Goal: Task Accomplishment & Management: Use online tool/utility

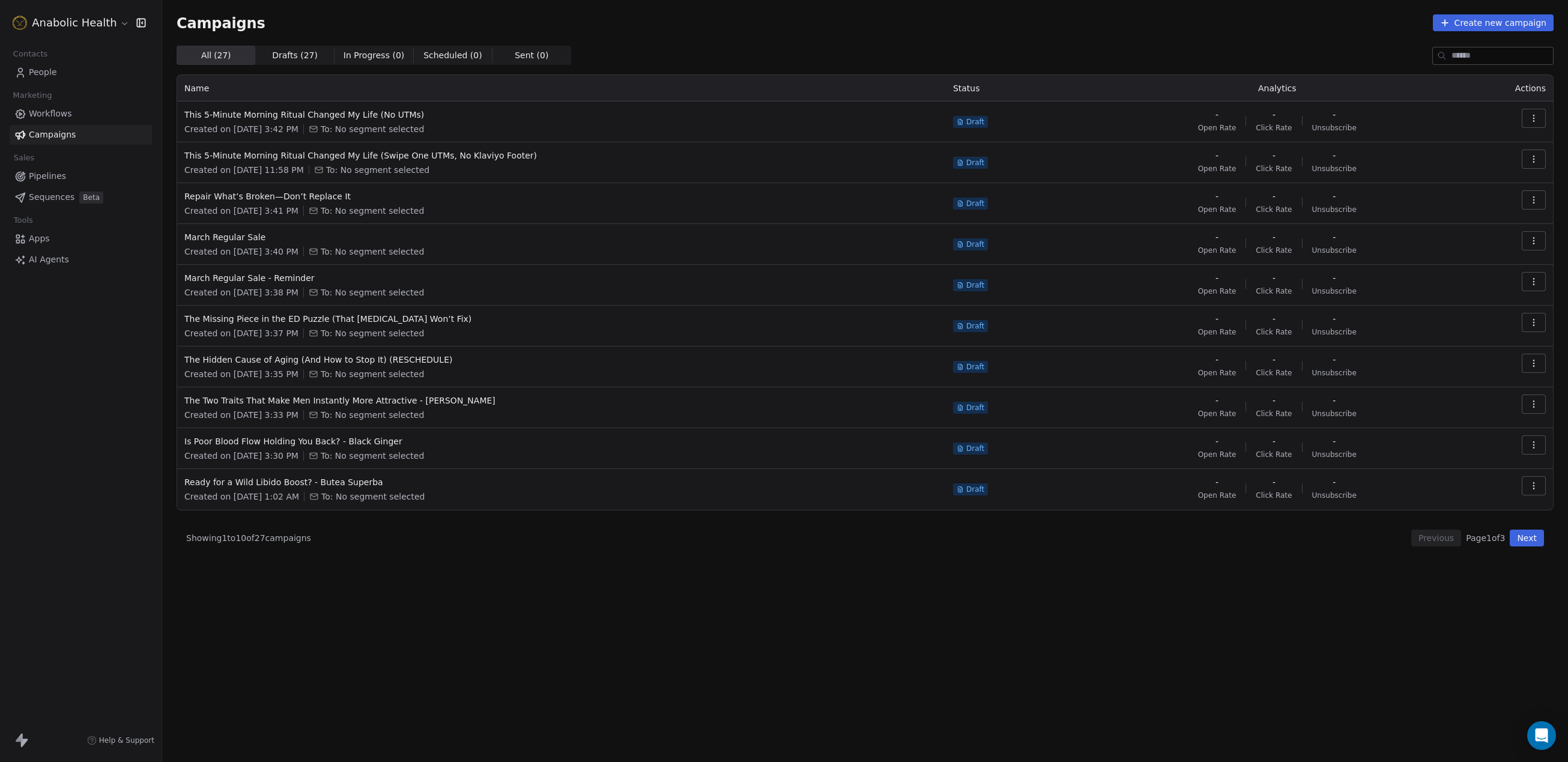
click at [52, 17] on html "Anabolic Health Contacts People Marketing Workflows Campaigns Sales Pipelines S…" at bounding box center [784, 381] width 1568 height 762
click at [82, 210] on div "Mirifica Science" at bounding box center [66, 214] width 80 height 12
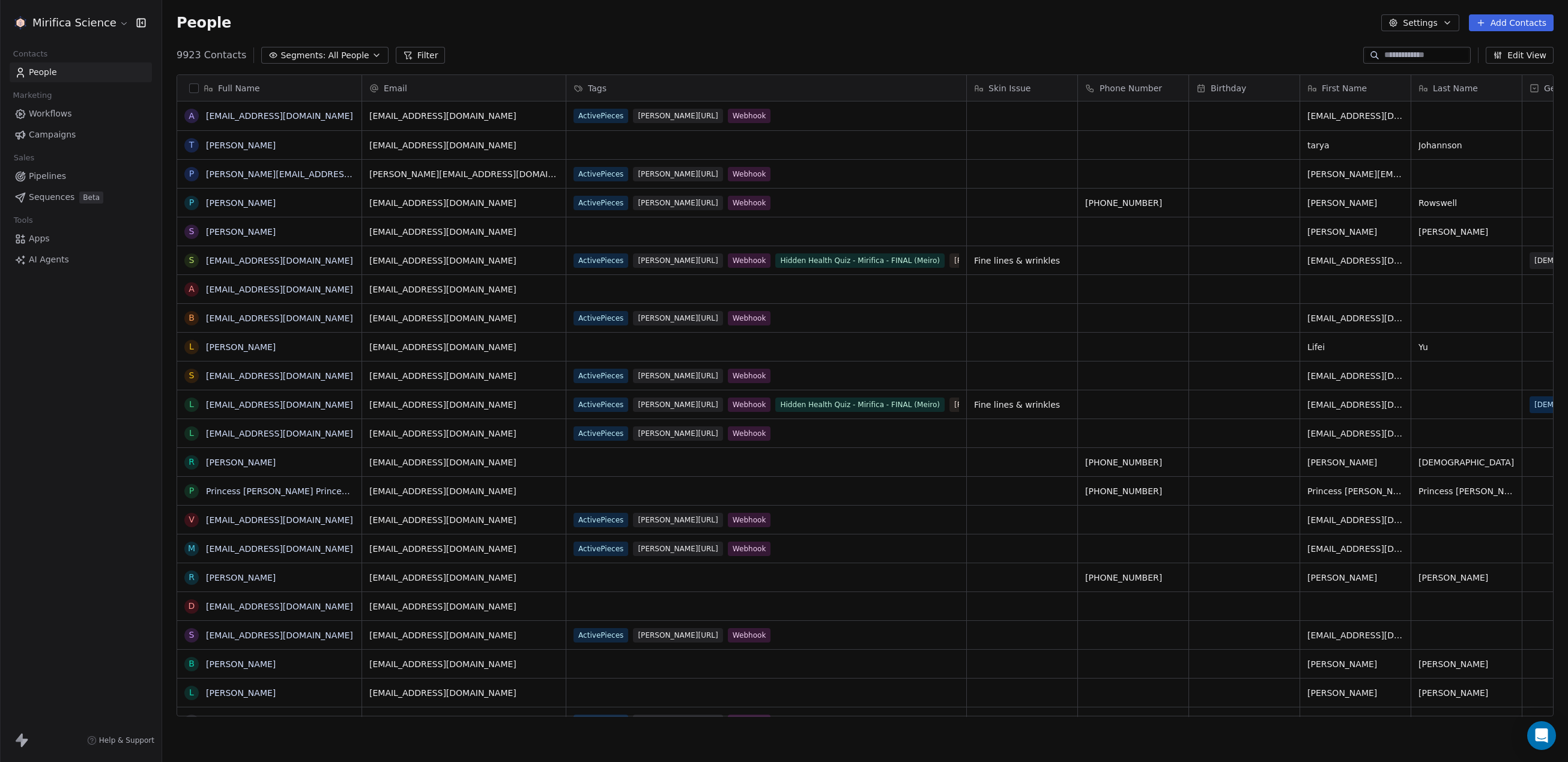
scroll to position [670, 1406]
click at [66, 127] on link "Campaigns" at bounding box center [80, 135] width 142 height 20
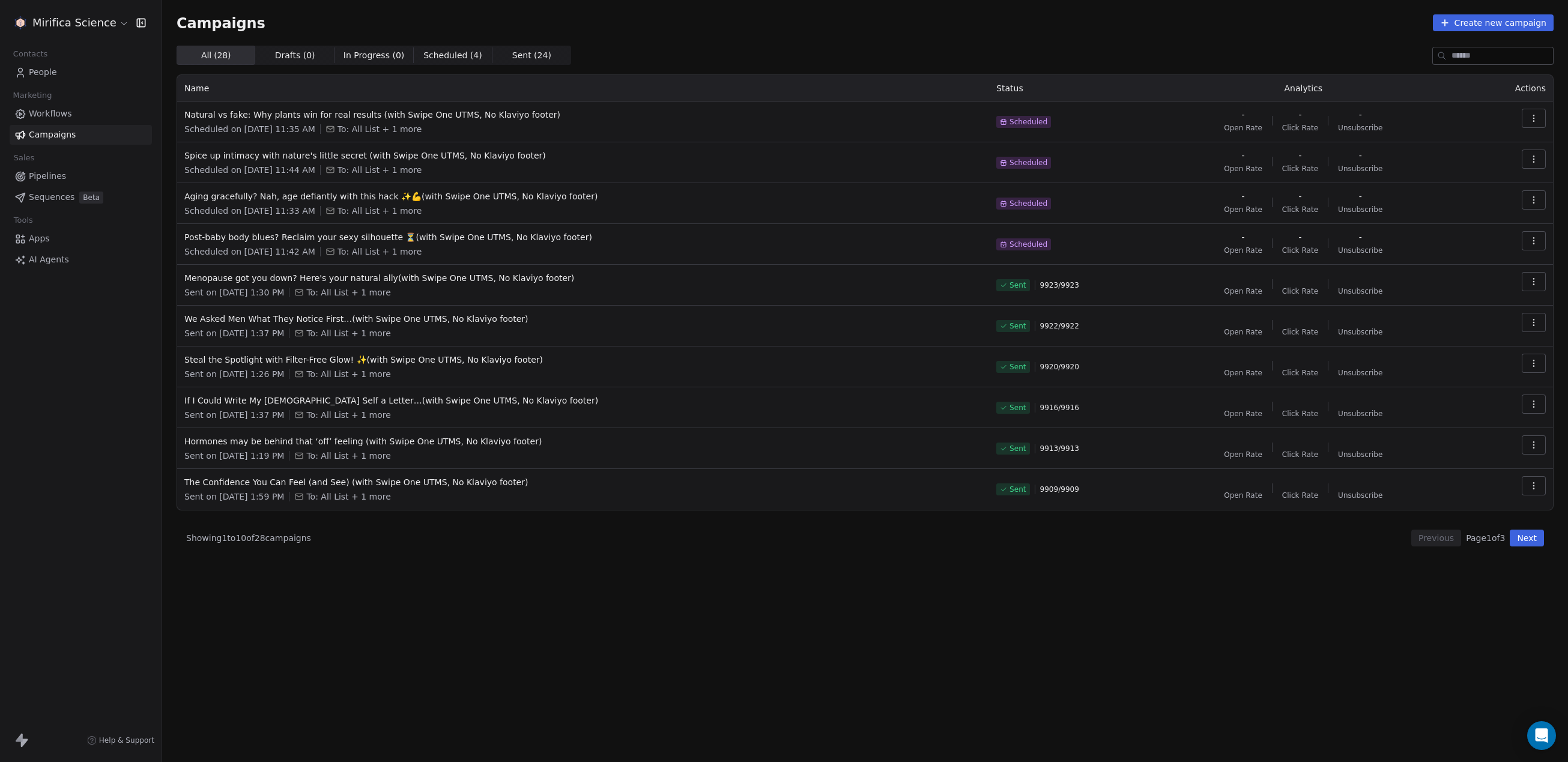
click at [445, 60] on span "Scheduled ( 4 )" at bounding box center [452, 55] width 59 height 13
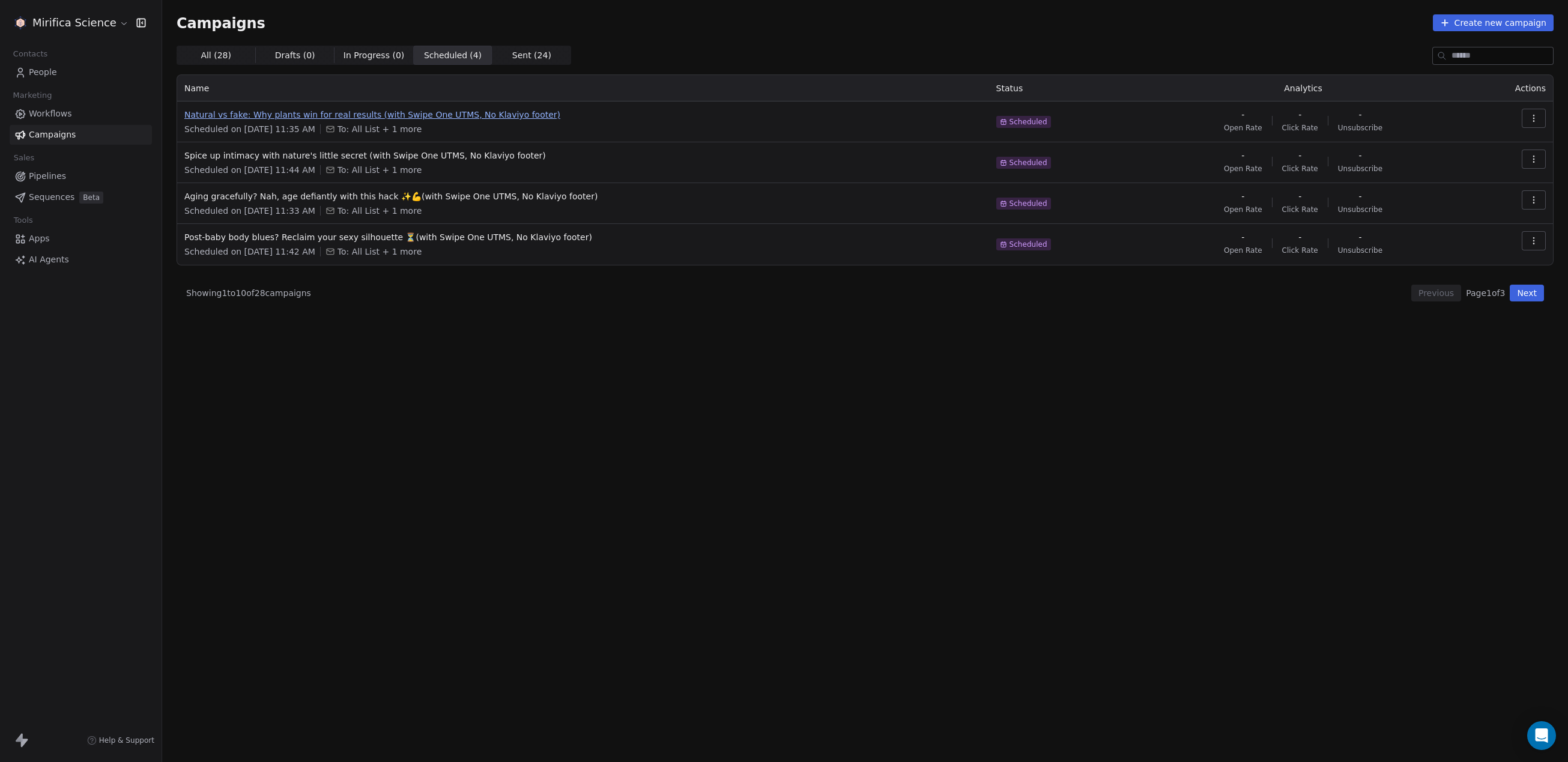
click at [372, 112] on span "Natural vs fake: Why plants win for real results (with Swipe One UTMS, No Klavi…" at bounding box center [583, 115] width 797 height 12
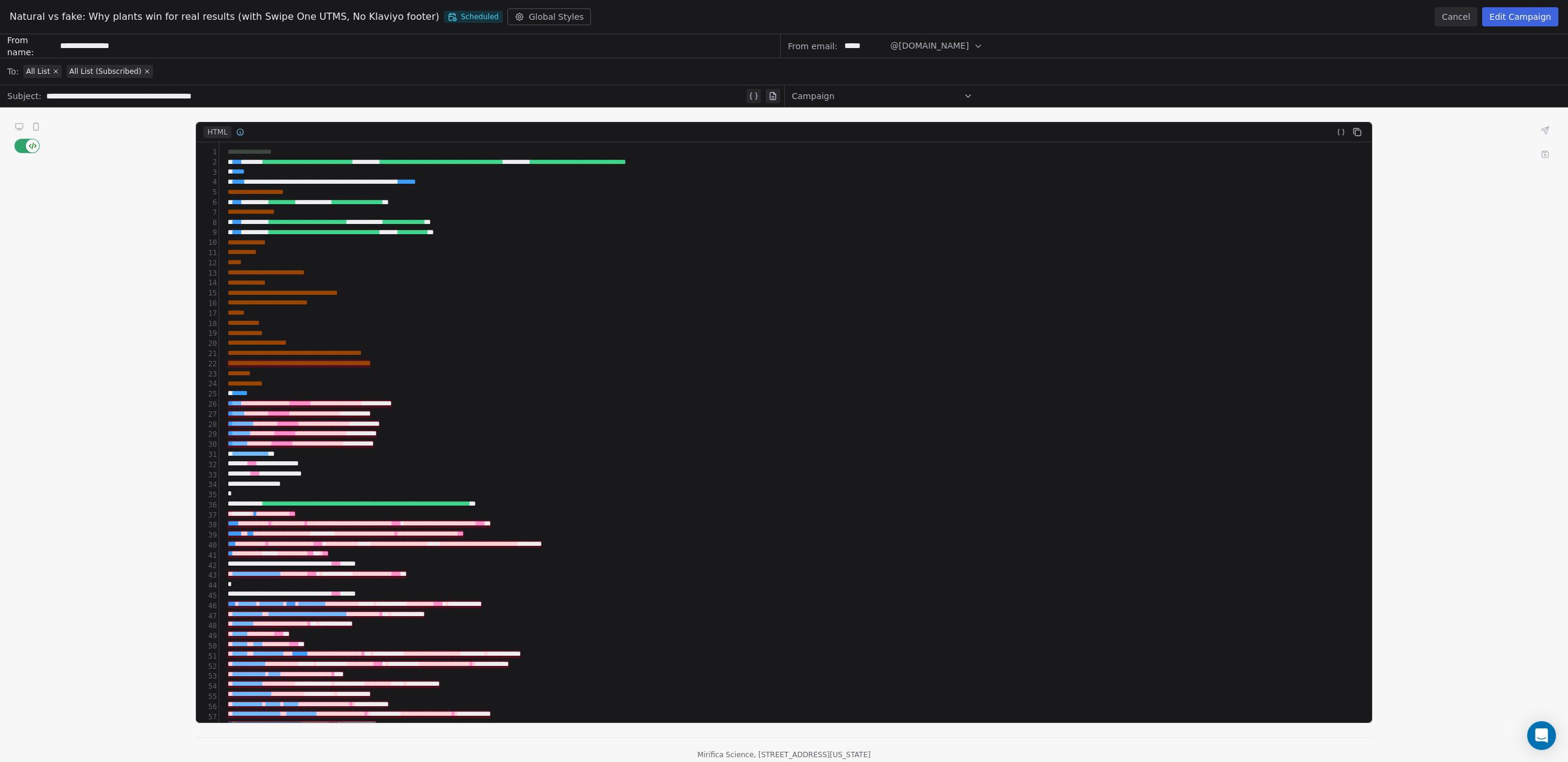
click at [1447, 15] on button "Cancel" at bounding box center [1456, 16] width 43 height 20
click at [1447, 15] on button "Create new campaign" at bounding box center [1493, 23] width 121 height 17
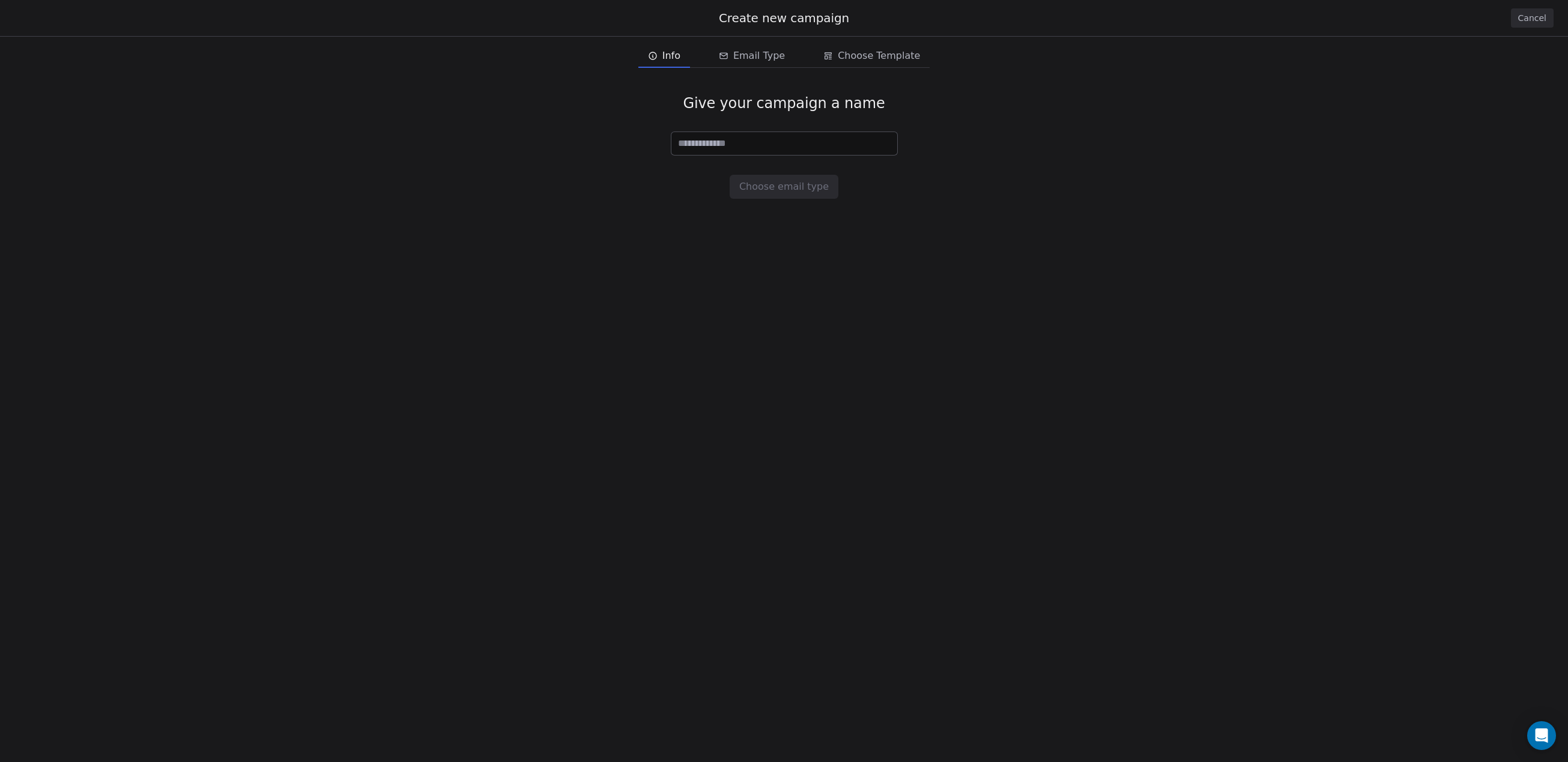
drag, startPoint x: 975, startPoint y: 172, endPoint x: 1295, endPoint y: 109, distance: 326.1
click at [979, 171] on div "Give your campaign a name Choose email type" at bounding box center [784, 146] width 1568 height 143
click at [1533, 16] on button "Cancel" at bounding box center [1532, 18] width 43 height 20
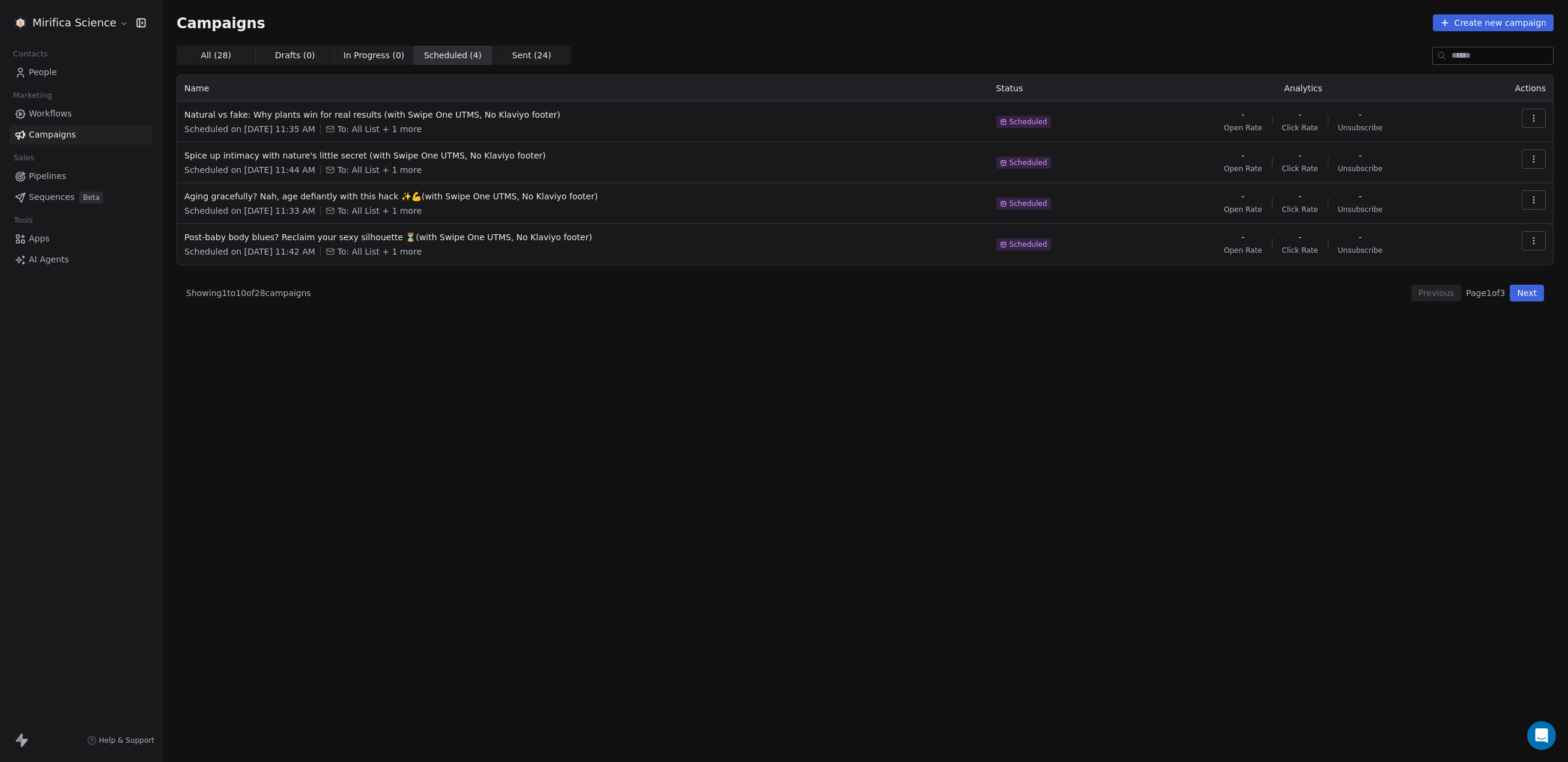
click at [56, 119] on span "Workflows" at bounding box center [50, 113] width 43 height 13
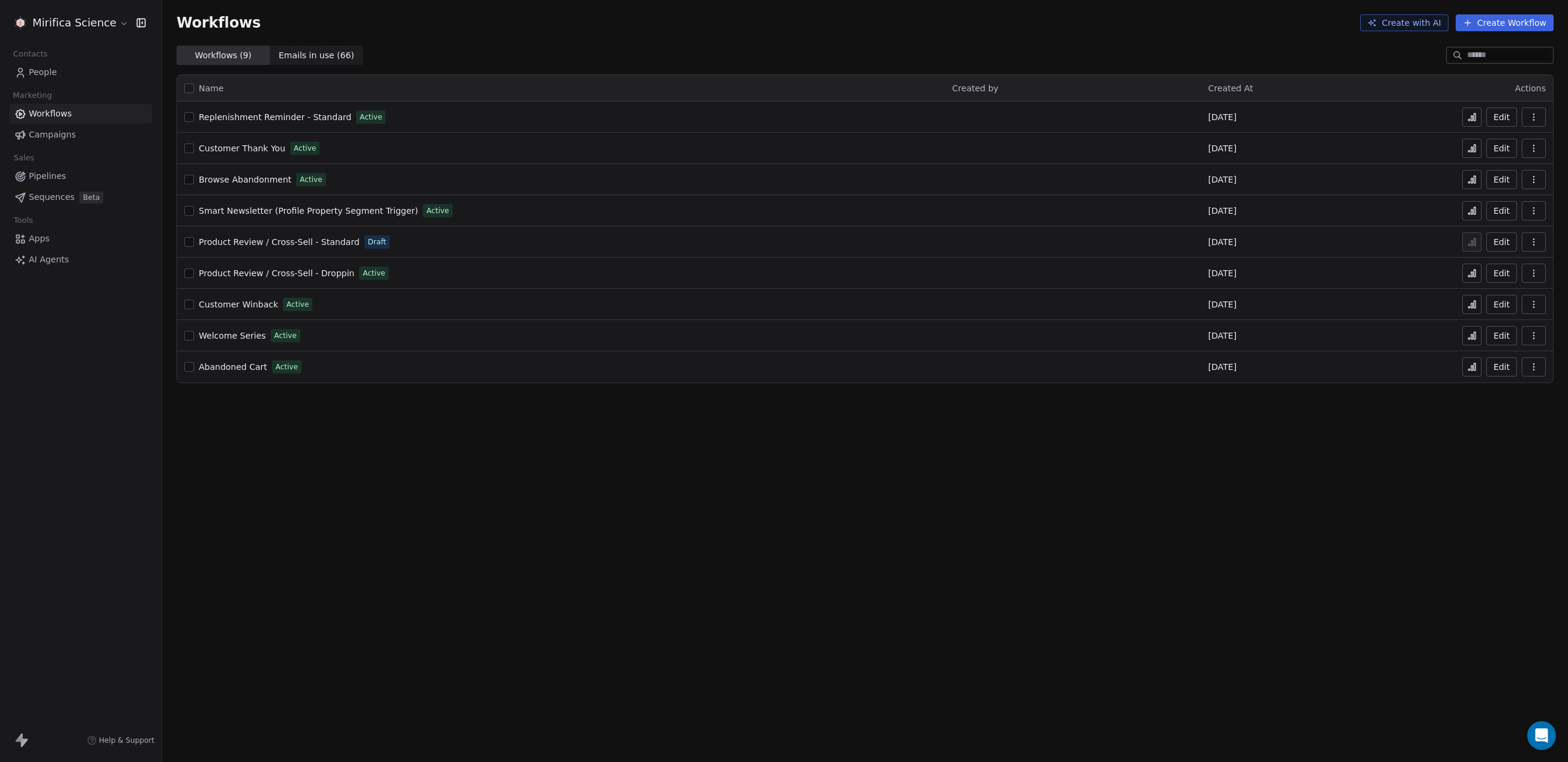
click at [229, 337] on span "Welcome Series" at bounding box center [232, 335] width 67 height 9
click at [248, 339] on span "Welcome Series" at bounding box center [232, 335] width 67 height 9
